Goal: Use online tool/utility: Utilize a website feature to perform a specific function

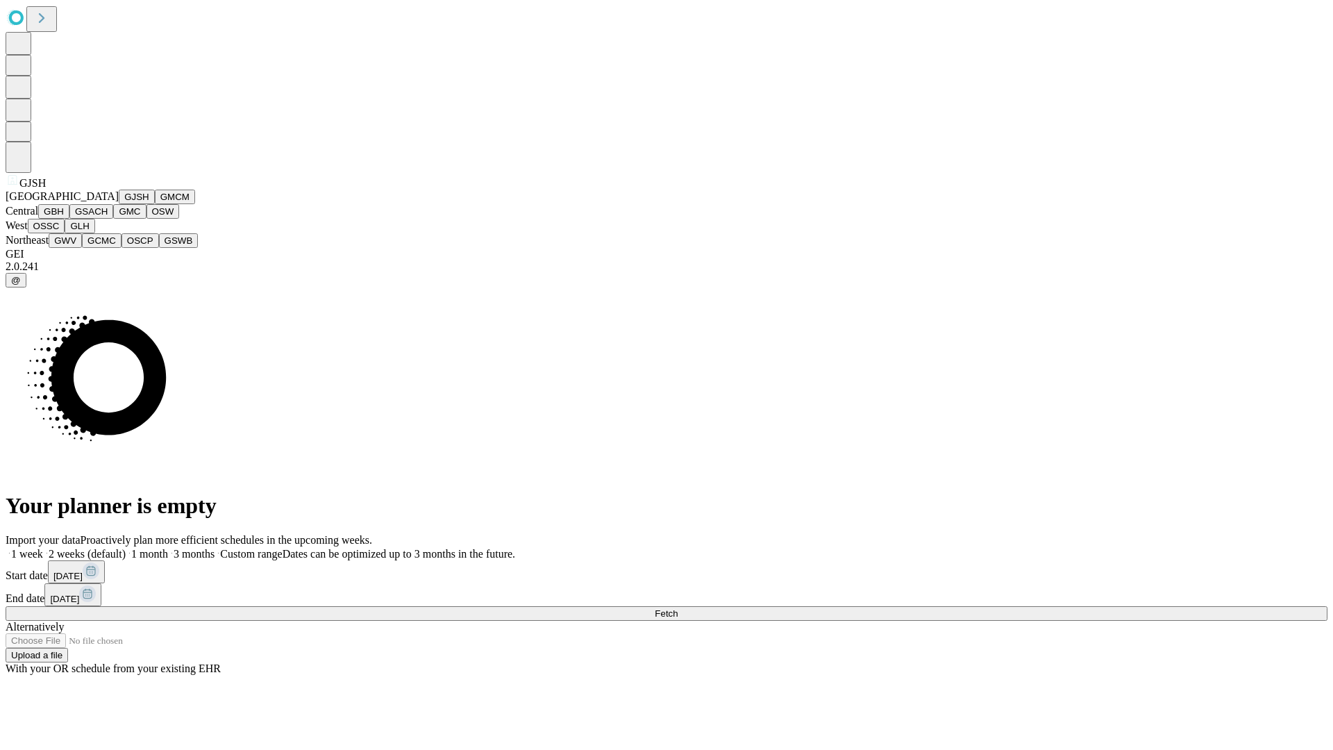
click at [119, 204] on button "GJSH" at bounding box center [137, 197] width 36 height 15
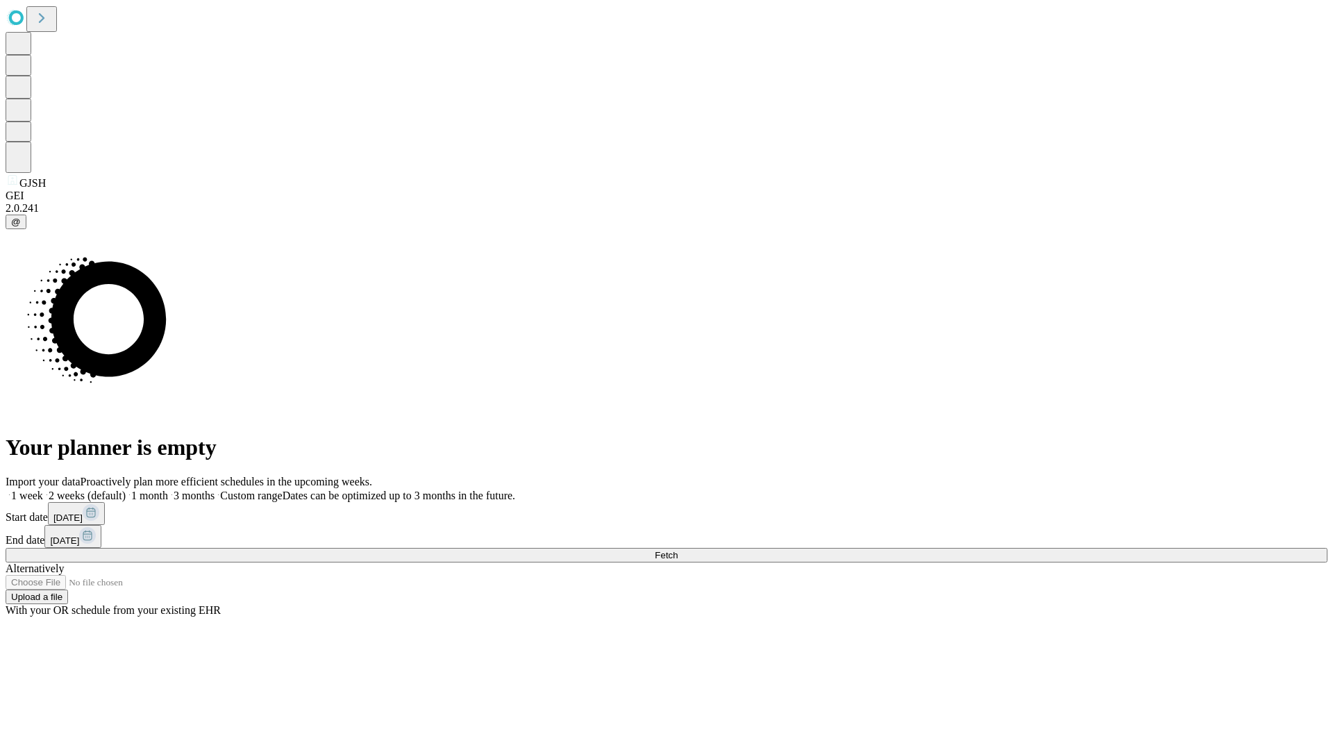
click at [168, 489] on label "1 month" at bounding box center [147, 495] width 42 height 12
click at [677, 550] on span "Fetch" at bounding box center [666, 555] width 23 height 10
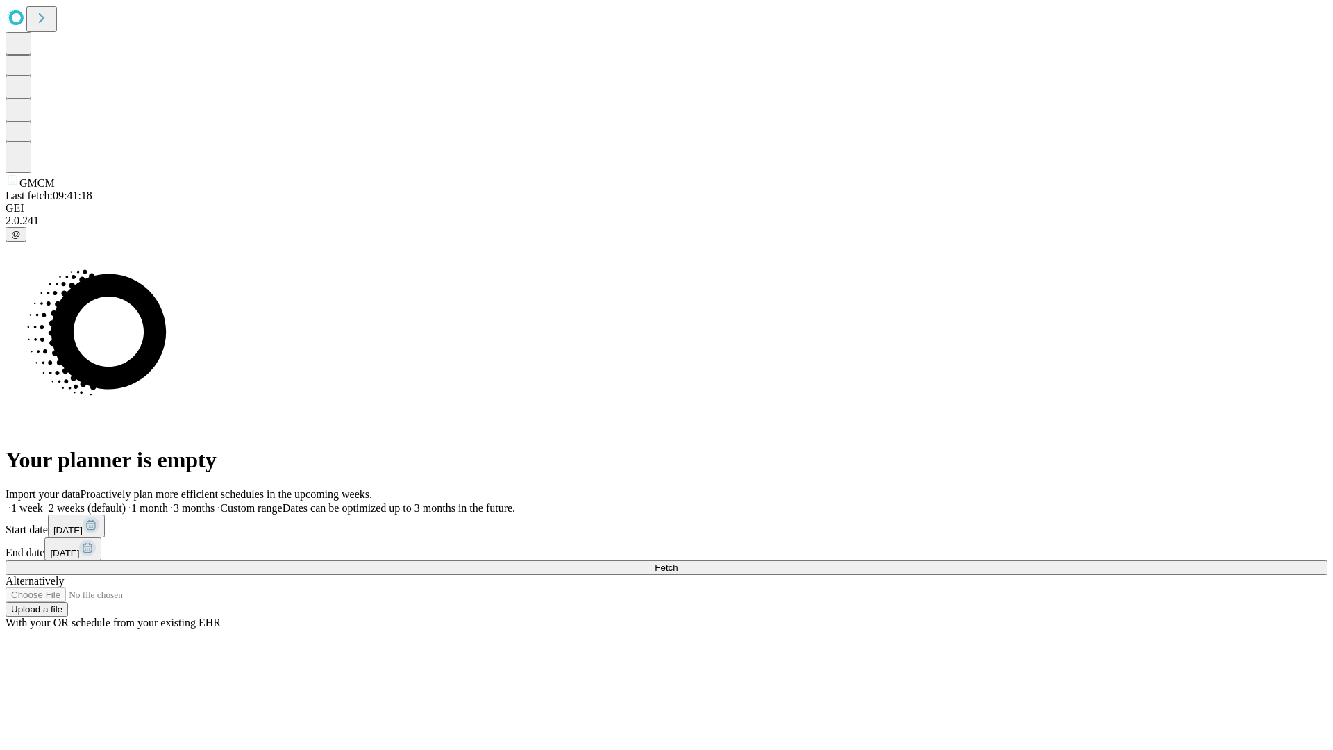
click at [168, 502] on label "1 month" at bounding box center [147, 508] width 42 height 12
click at [677, 562] on span "Fetch" at bounding box center [666, 567] width 23 height 10
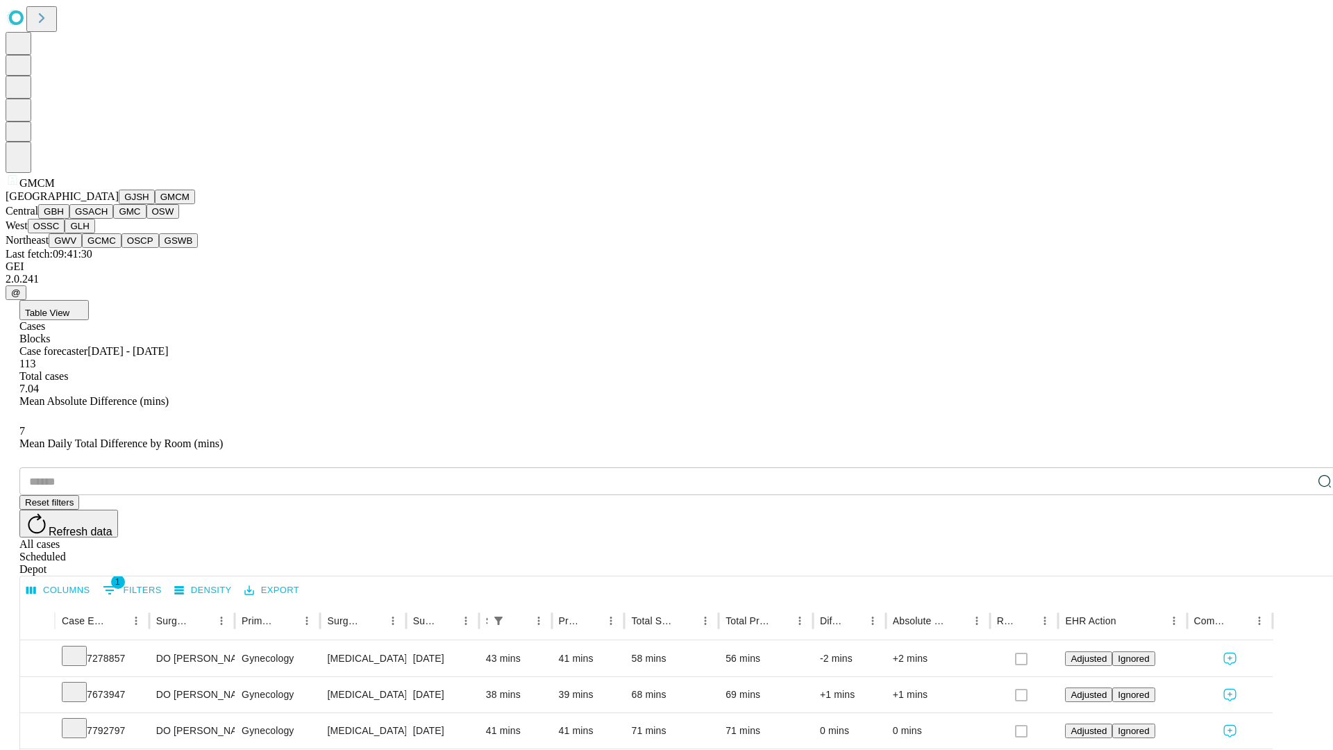
click at [69, 219] on button "GBH" at bounding box center [53, 211] width 31 height 15
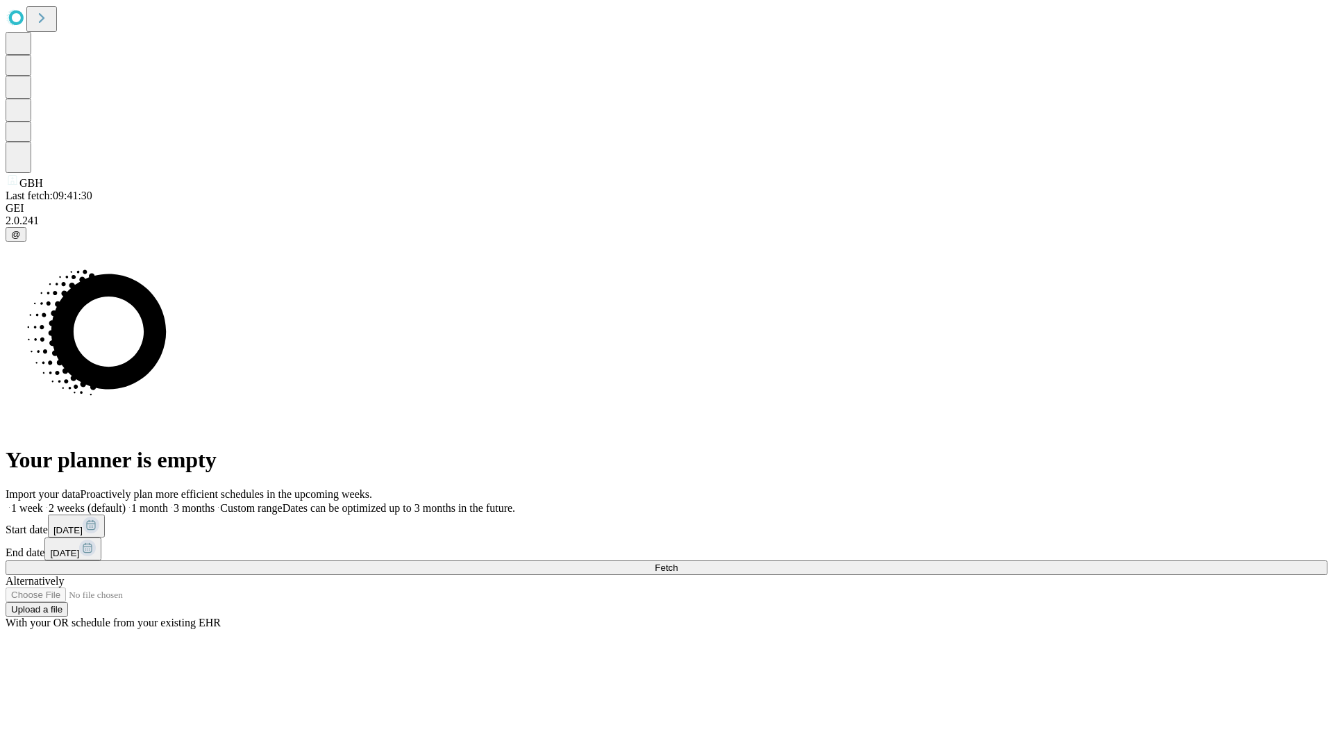
click at [168, 502] on label "1 month" at bounding box center [147, 508] width 42 height 12
click at [677, 562] on span "Fetch" at bounding box center [666, 567] width 23 height 10
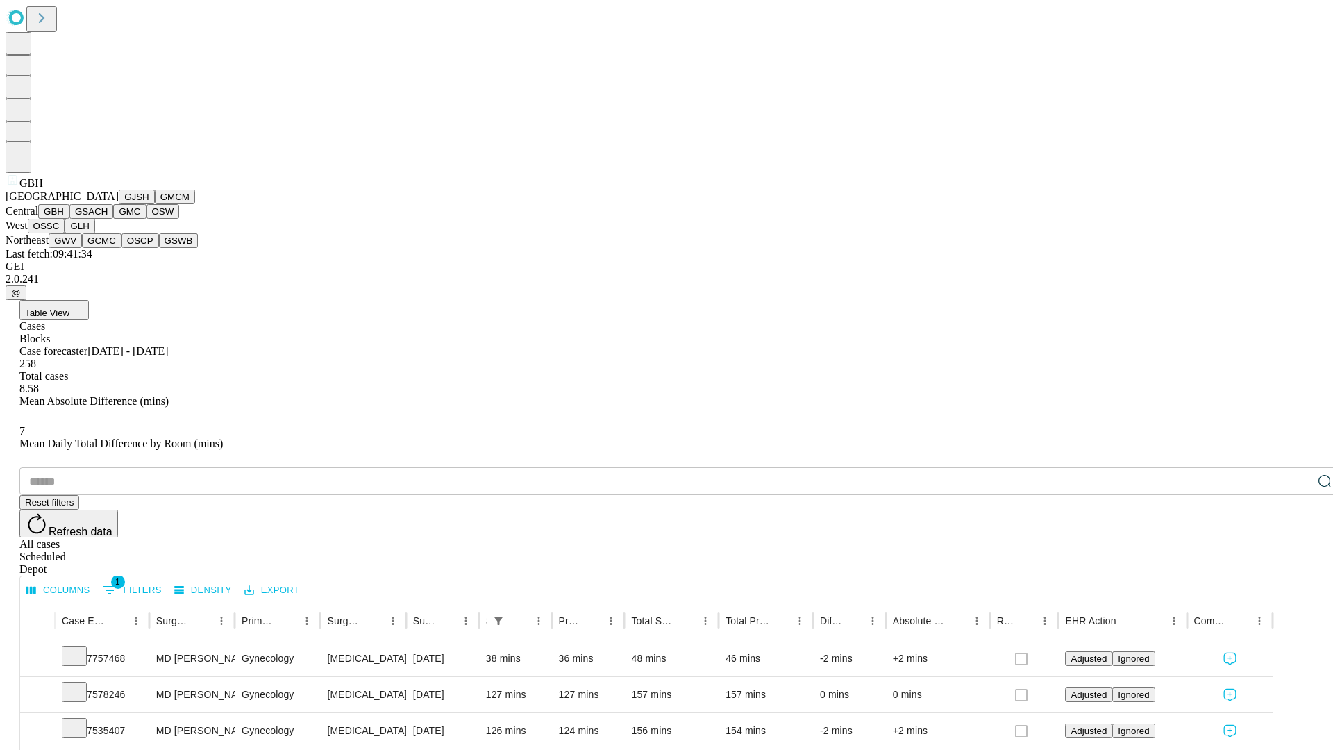
click at [108, 219] on button "GSACH" at bounding box center [91, 211] width 44 height 15
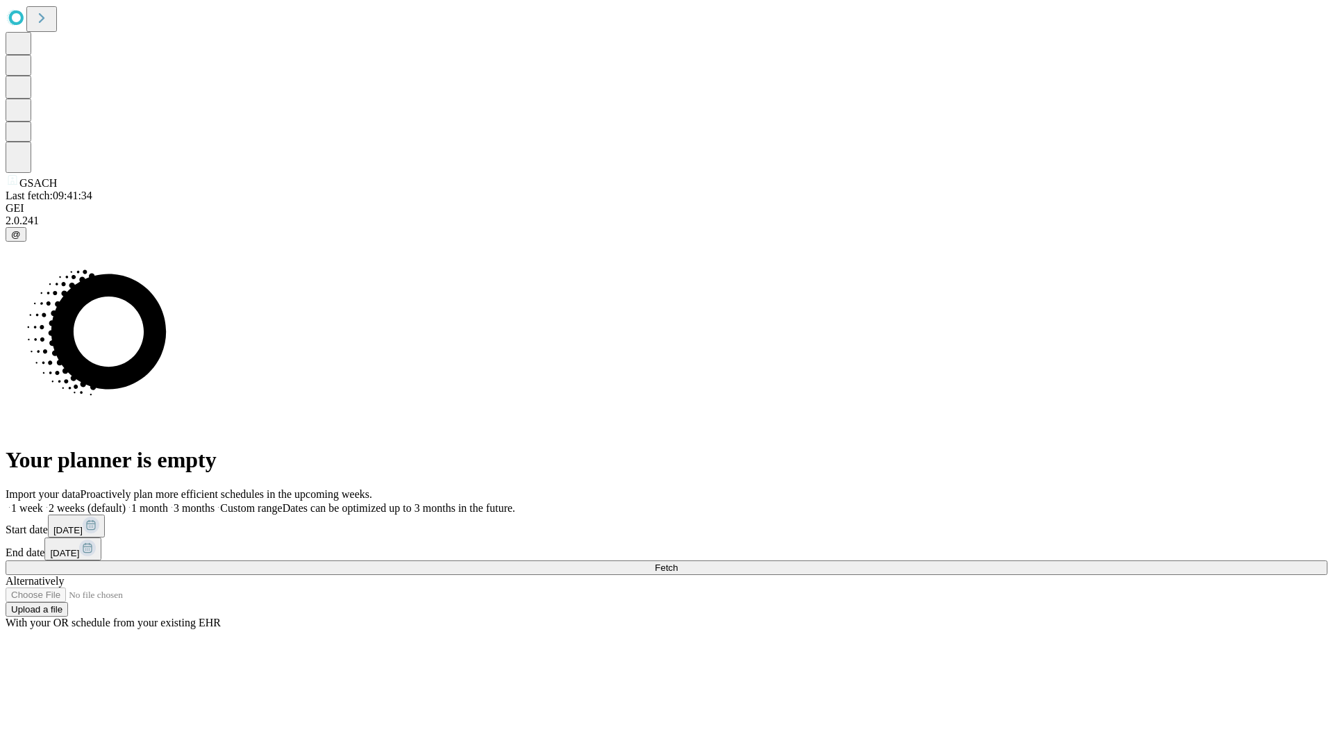
click at [168, 502] on label "1 month" at bounding box center [147, 508] width 42 height 12
click at [677, 562] on span "Fetch" at bounding box center [666, 567] width 23 height 10
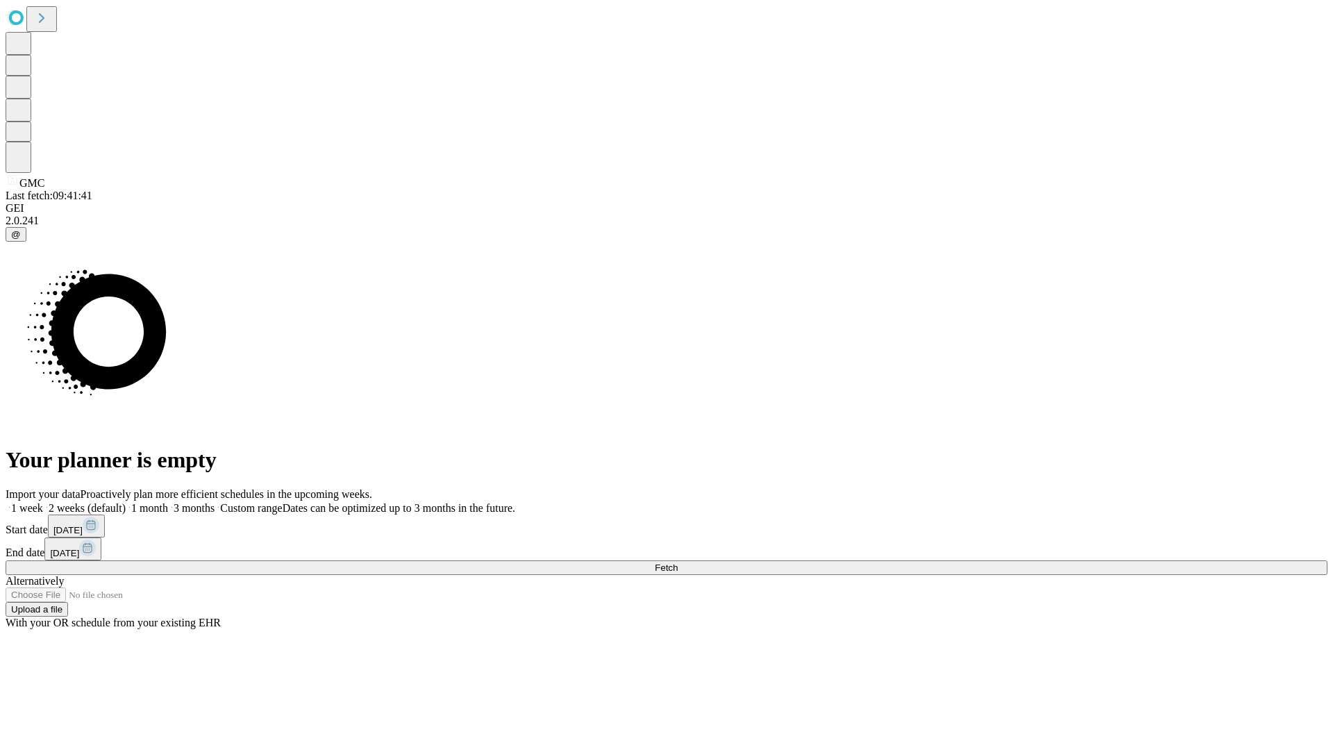
click at [168, 502] on label "1 month" at bounding box center [147, 508] width 42 height 12
click at [677, 562] on span "Fetch" at bounding box center [666, 567] width 23 height 10
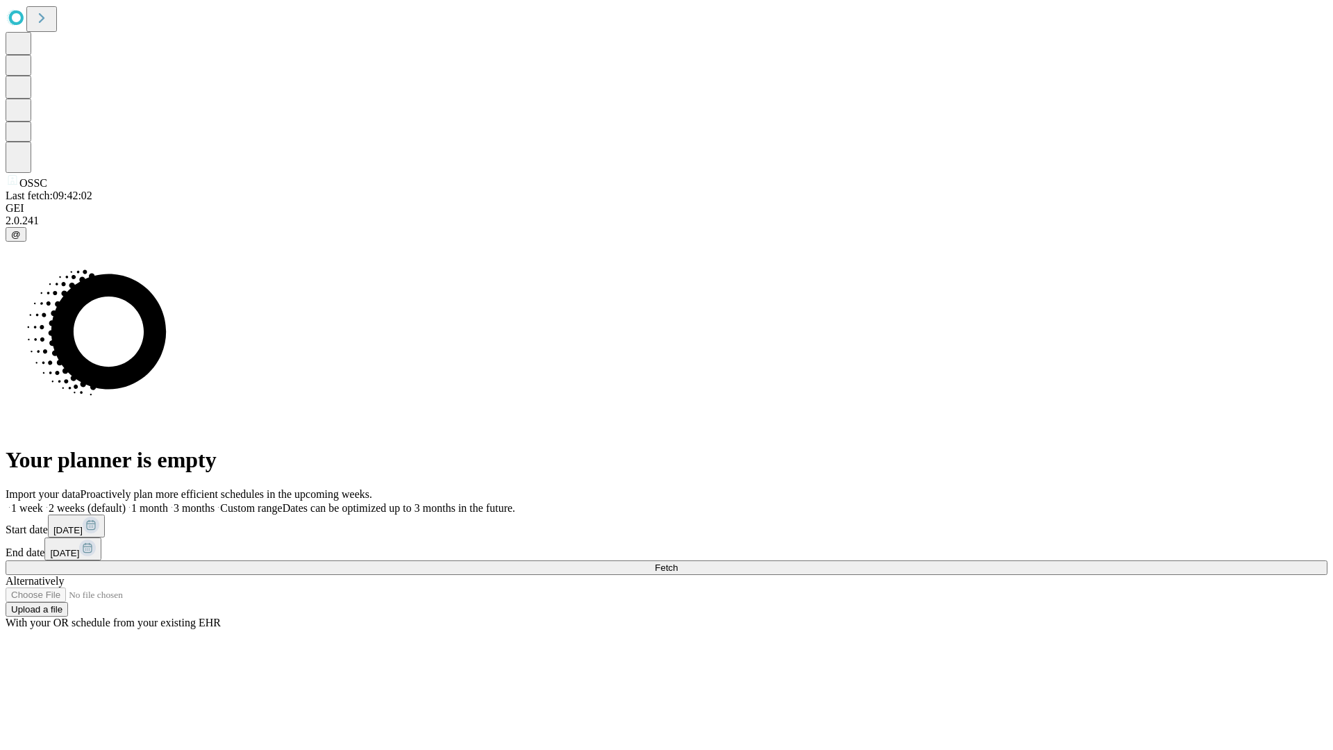
click at [168, 502] on label "1 month" at bounding box center [147, 508] width 42 height 12
click at [677, 562] on span "Fetch" at bounding box center [666, 567] width 23 height 10
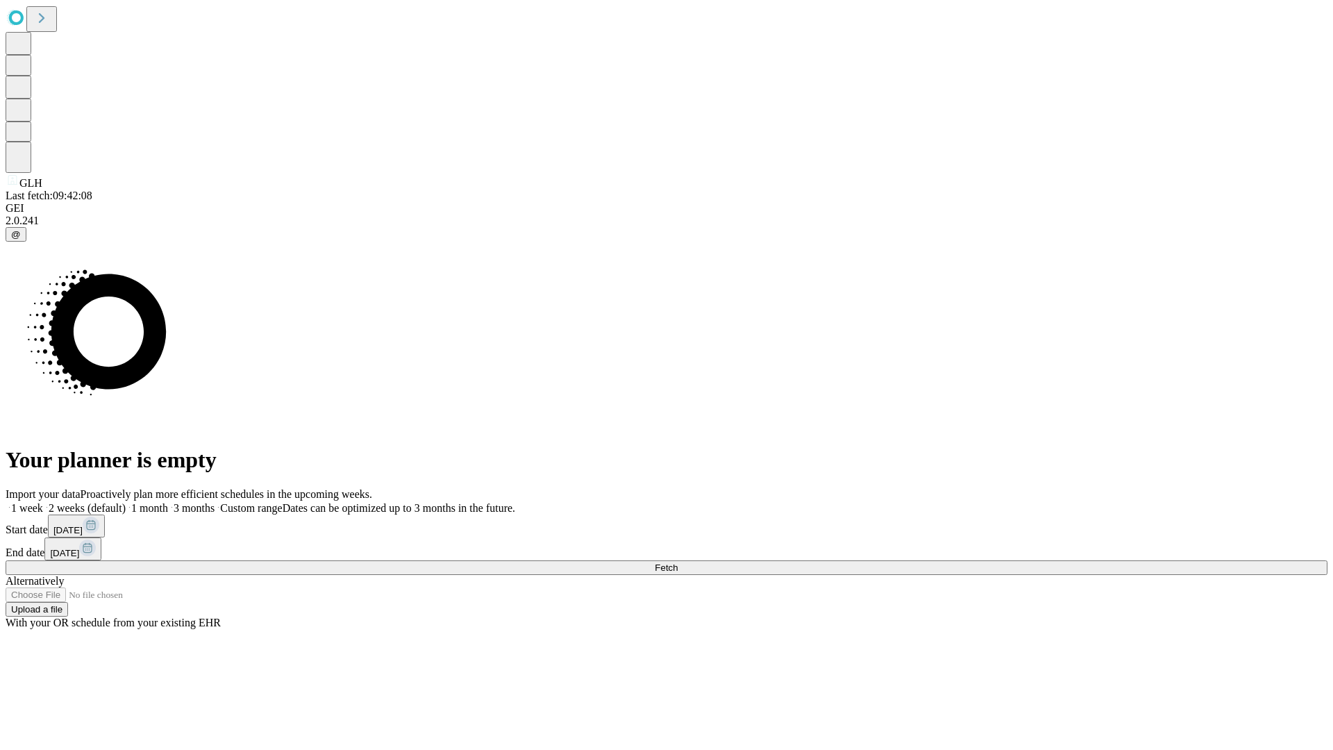
click at [168, 502] on label "1 month" at bounding box center [147, 508] width 42 height 12
click at [677, 562] on span "Fetch" at bounding box center [666, 567] width 23 height 10
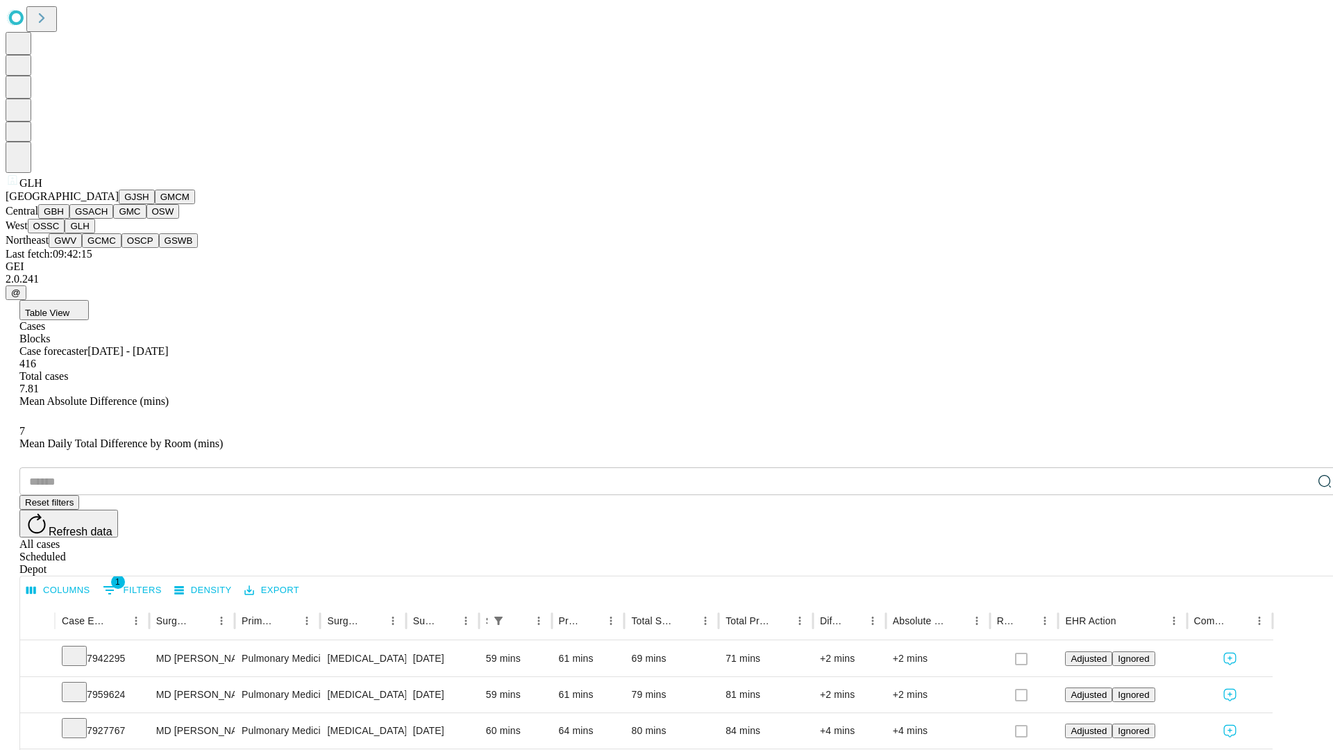
click at [82, 248] on button "GWV" at bounding box center [65, 240] width 33 height 15
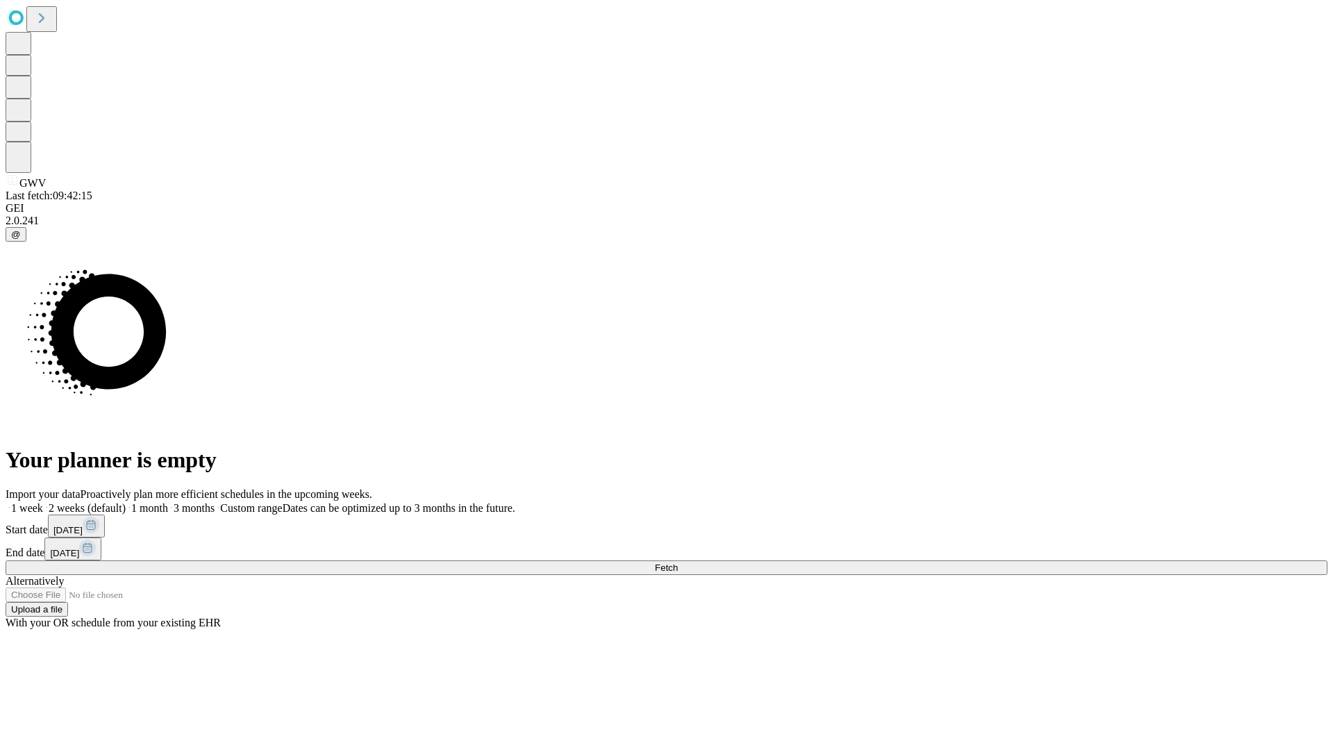
click at [168, 502] on label "1 month" at bounding box center [147, 508] width 42 height 12
click at [677, 562] on span "Fetch" at bounding box center [666, 567] width 23 height 10
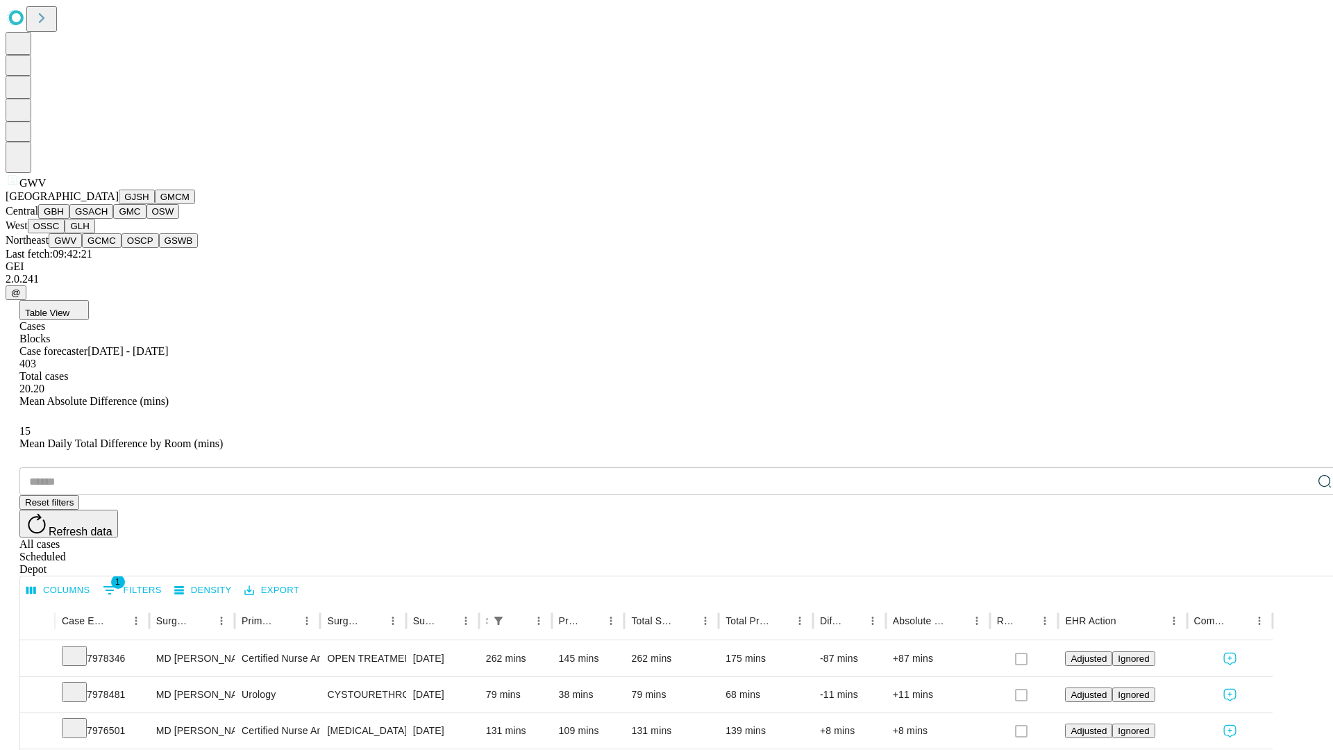
click at [108, 248] on button "GCMC" at bounding box center [102, 240] width 40 height 15
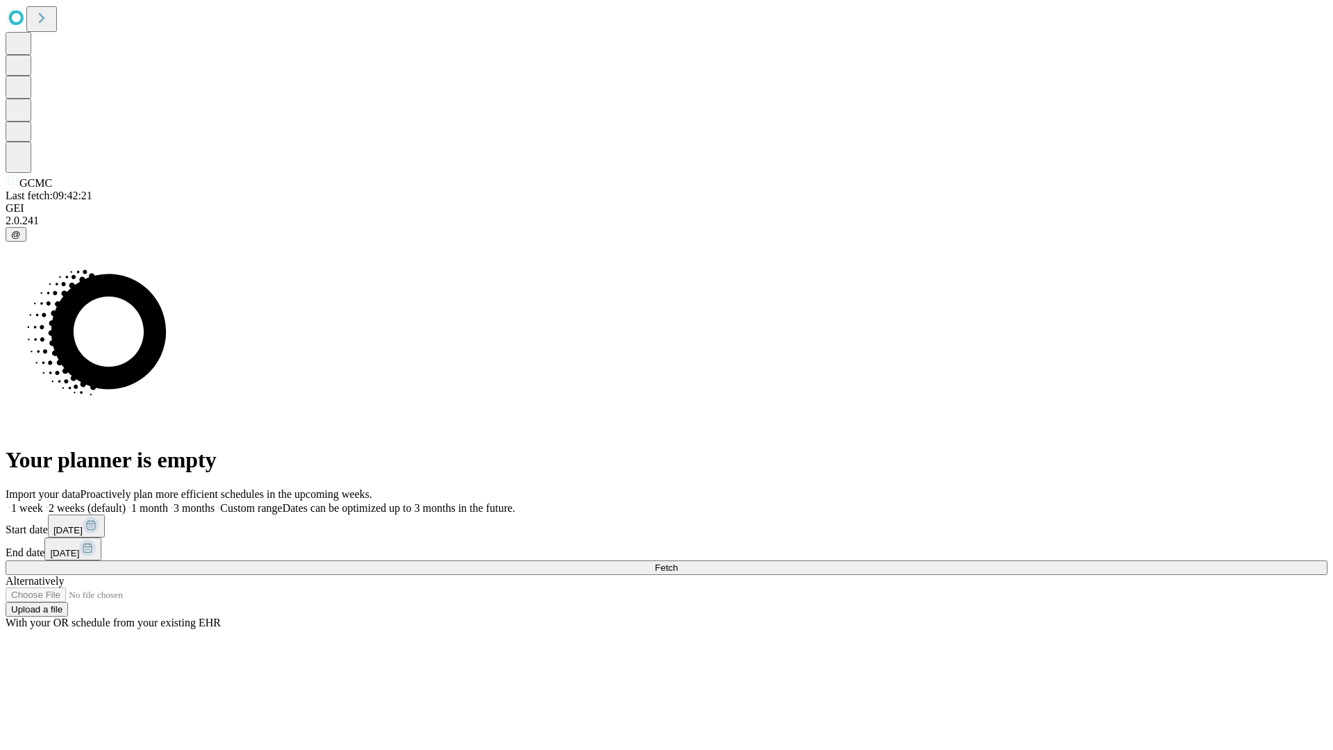
click at [168, 502] on label "1 month" at bounding box center [147, 508] width 42 height 12
click at [677, 562] on span "Fetch" at bounding box center [666, 567] width 23 height 10
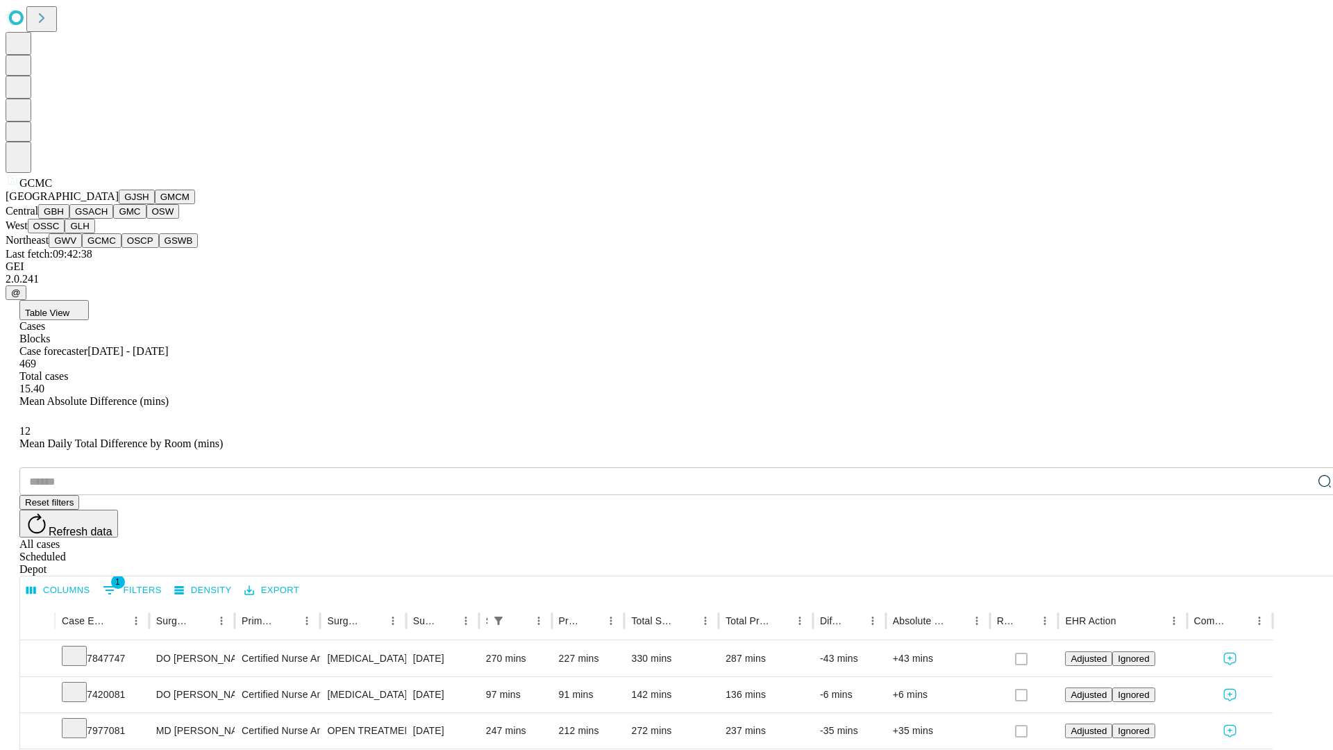
click at [121, 248] on button "OSCP" at bounding box center [139, 240] width 37 height 15
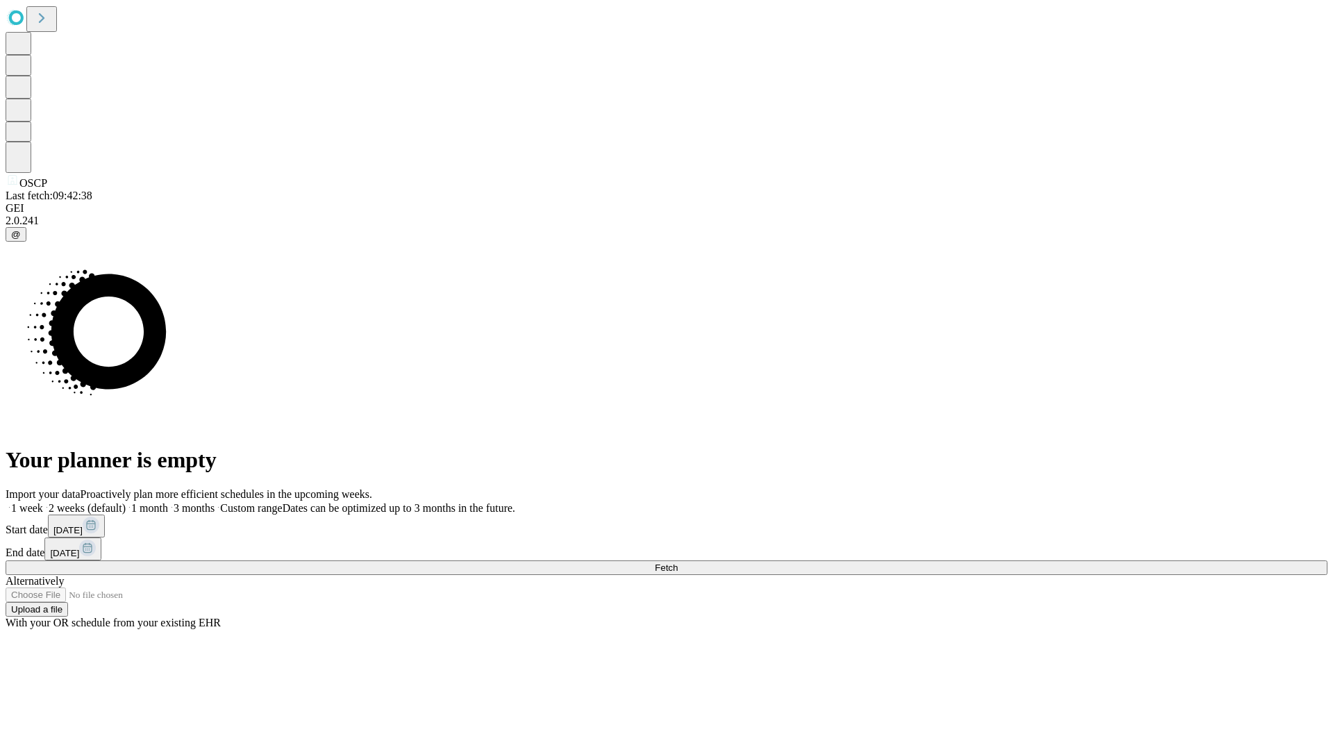
click at [168, 502] on label "1 month" at bounding box center [147, 508] width 42 height 12
click at [677, 562] on span "Fetch" at bounding box center [666, 567] width 23 height 10
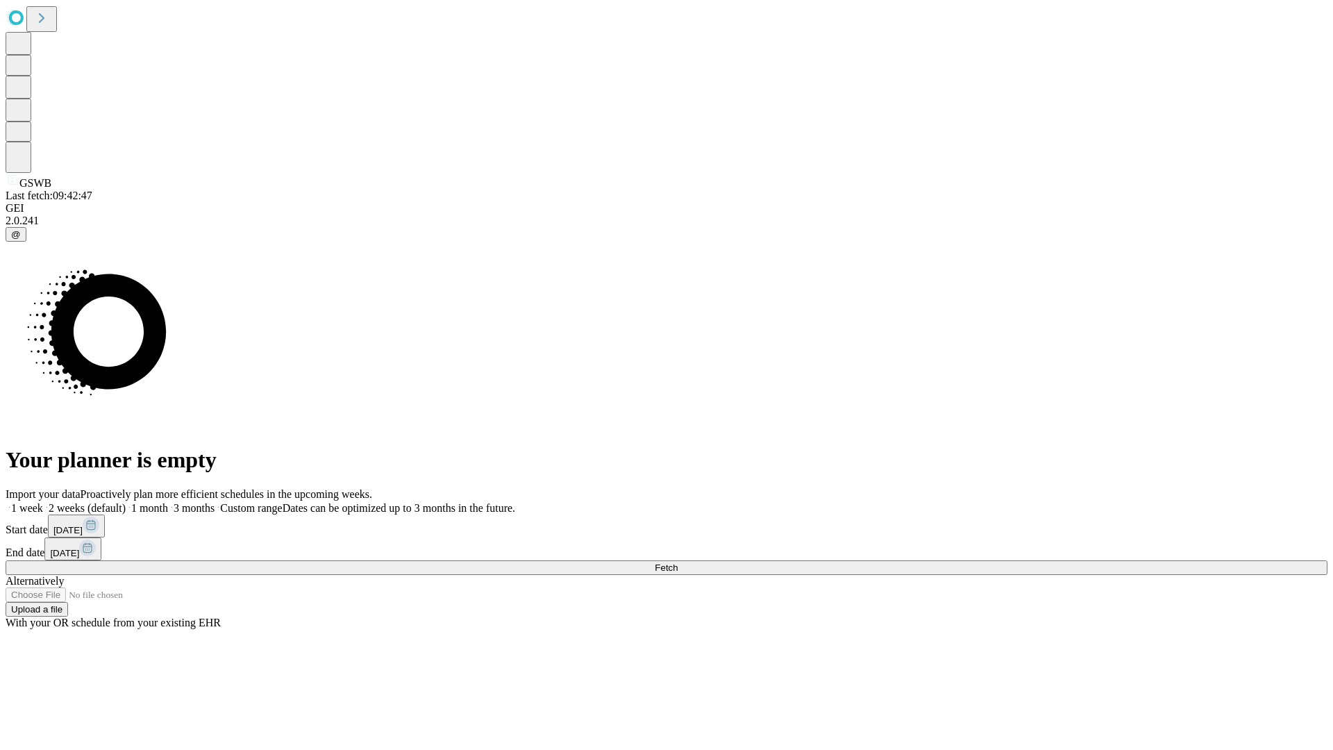
click at [168, 502] on label "1 month" at bounding box center [147, 508] width 42 height 12
click at [677, 562] on span "Fetch" at bounding box center [666, 567] width 23 height 10
